Goal: Task Accomplishment & Management: Manage account settings

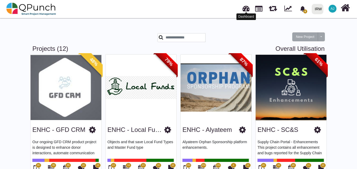
click at [246, 9] on link at bounding box center [246, 7] width 7 height 9
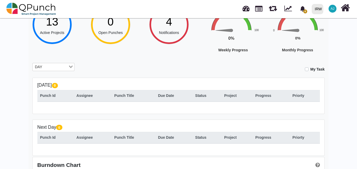
scroll to position [54, 0]
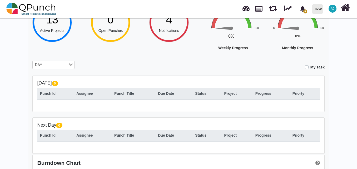
click at [55, 70] on div "DAY Loading..." at bounding box center [53, 65] width 50 height 9
click at [56, 67] on input "Search for option" at bounding box center [50, 65] width 35 height 6
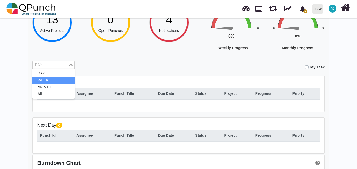
click at [55, 81] on li "WEEK" at bounding box center [53, 80] width 42 height 7
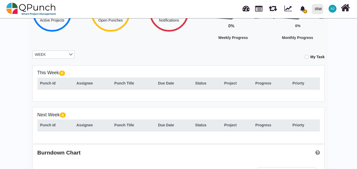
scroll to position [64, 0]
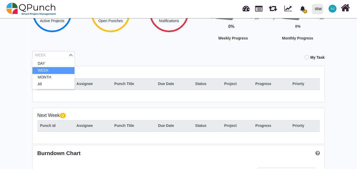
click at [60, 59] on div "WEEK Loading..." at bounding box center [53, 55] width 42 height 8
click at [58, 79] on li "MONTH" at bounding box center [53, 77] width 42 height 7
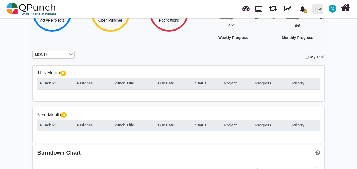
scroll to position [64, 0]
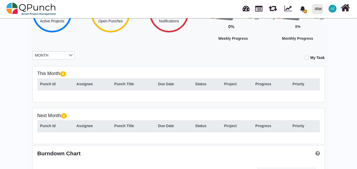
click at [58, 60] on div "MONTH Loading..." at bounding box center [53, 55] width 50 height 9
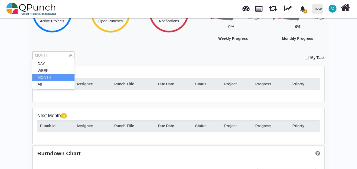
click at [57, 59] on div "MONTH Loading... DAY WEEK MONTH All" at bounding box center [53, 55] width 42 height 8
click at [55, 83] on li "All" at bounding box center [53, 84] width 42 height 7
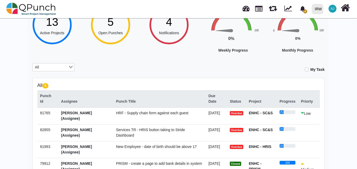
scroll to position [58, 0]
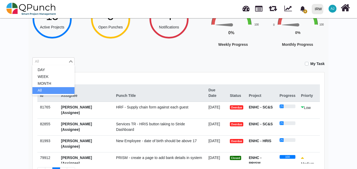
click at [57, 62] on input "Search for option" at bounding box center [50, 62] width 35 height 6
click at [57, 84] on li "MONTH" at bounding box center [53, 83] width 42 height 7
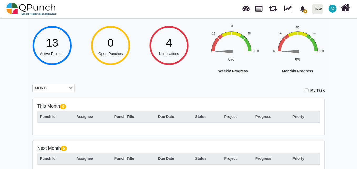
scroll to position [31, 0]
click at [58, 87] on input "Search for option" at bounding box center [59, 89] width 18 height 6
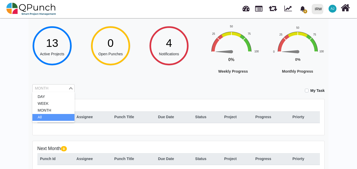
click at [57, 117] on li "All" at bounding box center [53, 117] width 42 height 7
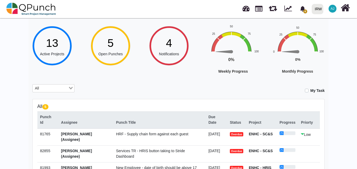
click at [349, 102] on div "Hey [PERSON_NAME]! Welcome back, let's do the best [DATE]! 13 Active Projects 5…" at bounding box center [178, 129] width 357 height 287
